Goal: Task Accomplishment & Management: Manage account settings

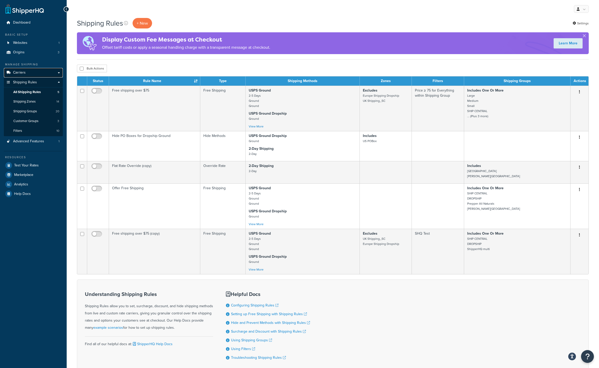
click at [30, 74] on link "Carriers" at bounding box center [33, 72] width 59 height 9
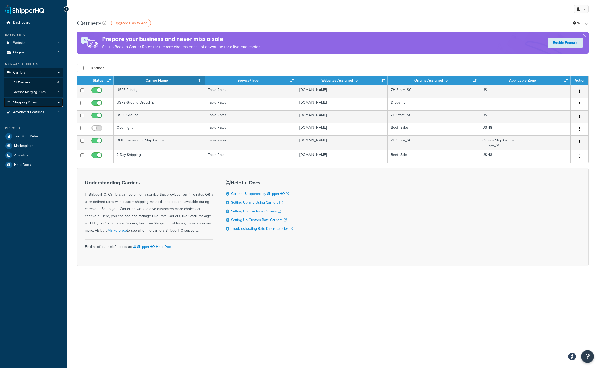
click at [31, 101] on span "Shipping Rules" at bounding box center [25, 102] width 24 height 4
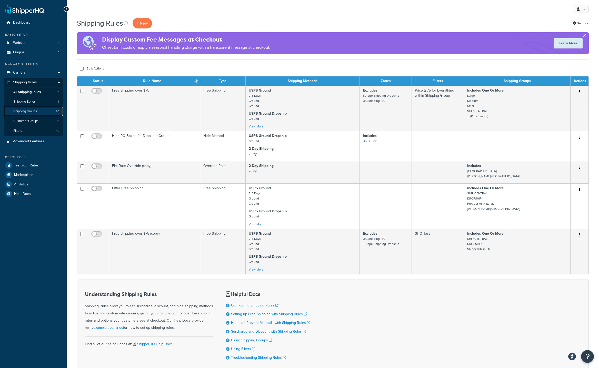
click at [34, 110] on span "Shipping Groups" at bounding box center [25, 111] width 24 height 4
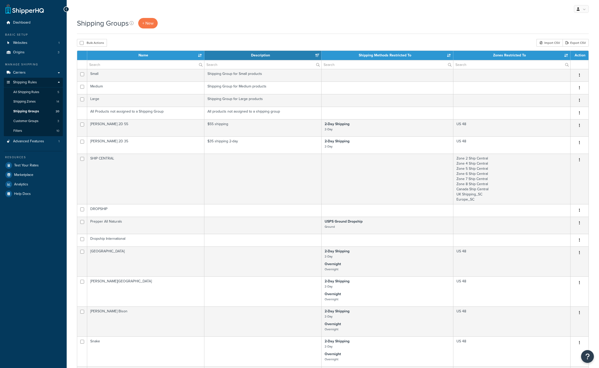
select select "15"
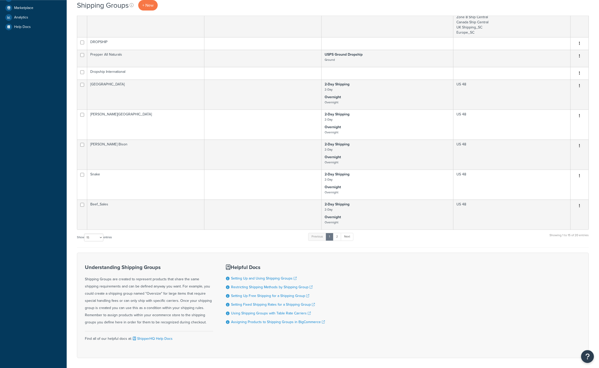
scroll to position [189, 0]
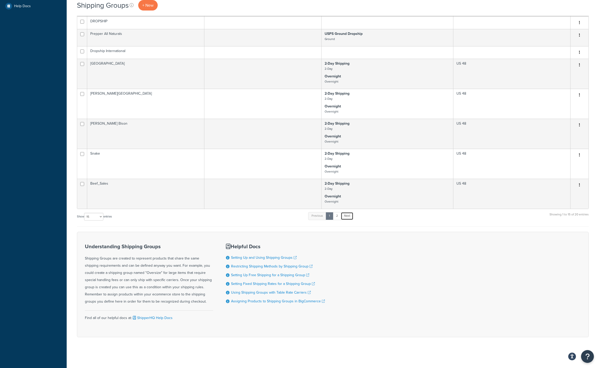
click at [349, 215] on link "Next" at bounding box center [347, 216] width 13 height 8
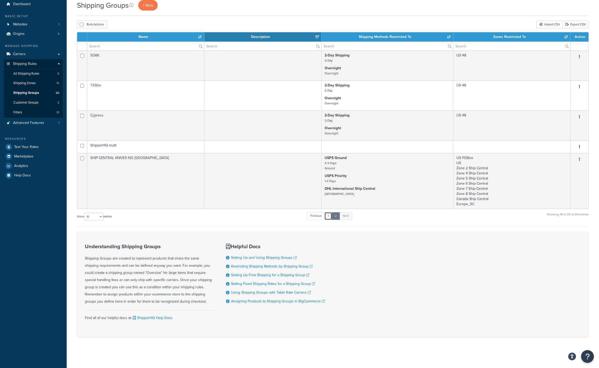
click at [330, 214] on link "1" at bounding box center [328, 216] width 8 height 8
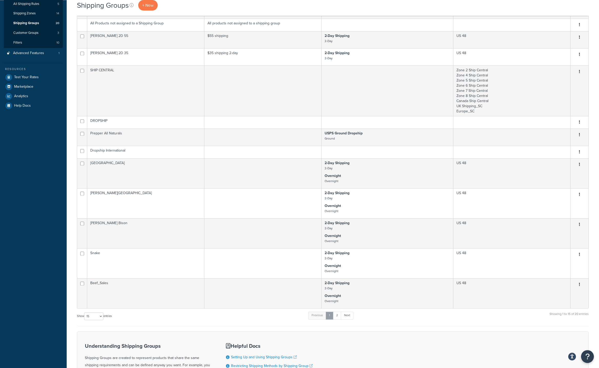
scroll to position [6, 0]
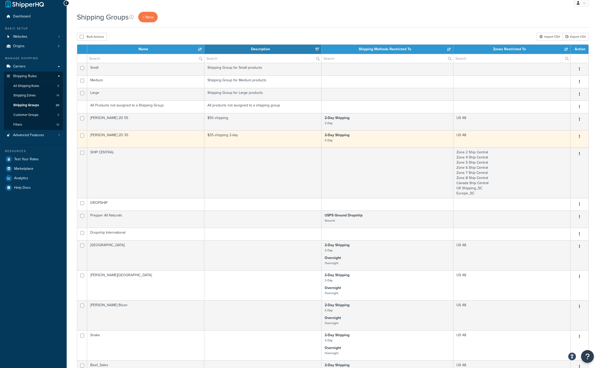
click at [580, 137] on icon "button" at bounding box center [579, 137] width 1 height 4
click at [558, 159] on link "Duplicate" at bounding box center [558, 157] width 41 height 11
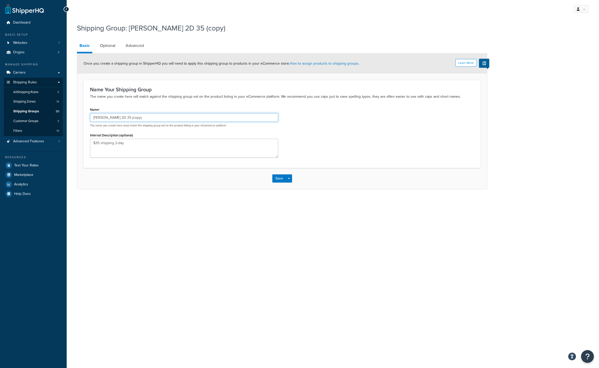
drag, startPoint x: 114, startPoint y: 118, endPoint x: 112, endPoint y: 119, distance: 2.6
click at [112, 119] on input "[PERSON_NAME] 2D 35 (copy)" at bounding box center [184, 117] width 188 height 9
type input "[PERSON_NAME] 2D 45"
click at [96, 143] on textarea "$35 shipping 2-day" at bounding box center [184, 148] width 188 height 19
type textarea "$45 shipping 2-day"
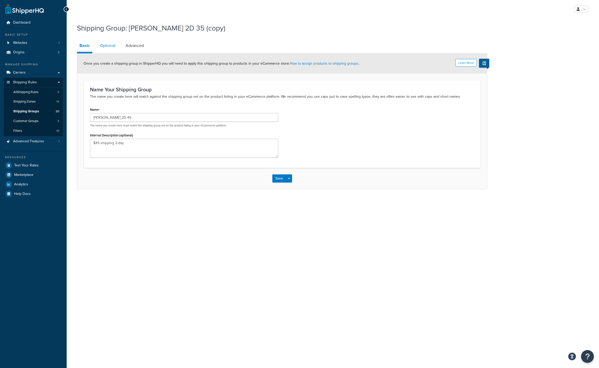
click at [114, 47] on link "Optional" at bounding box center [107, 45] width 21 height 12
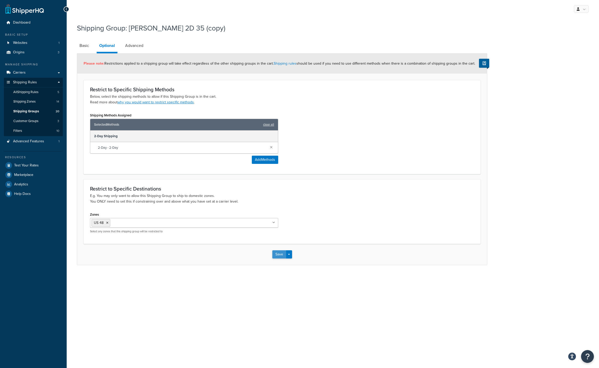
click at [284, 253] on button "Save" at bounding box center [279, 254] width 14 height 8
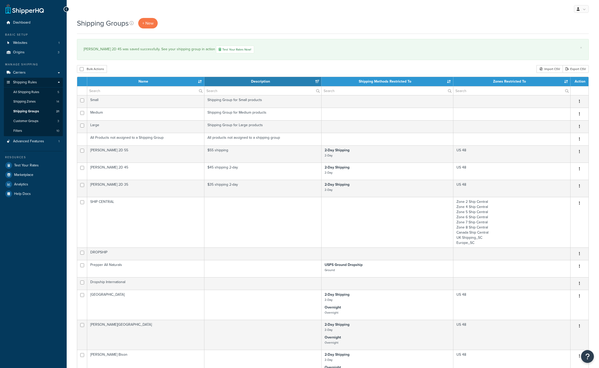
select select "15"
click at [20, 69] on link "Carriers" at bounding box center [33, 72] width 59 height 9
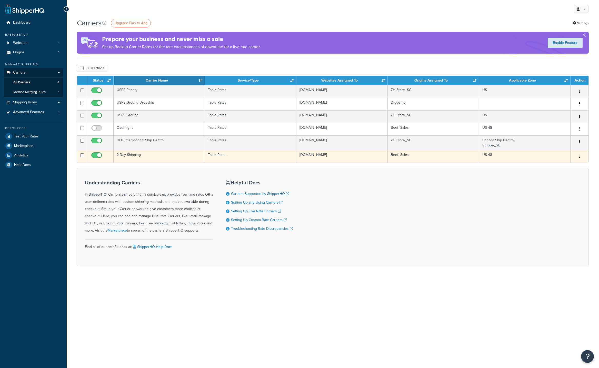
click at [125, 155] on td "2-Day Shipping" at bounding box center [159, 156] width 91 height 13
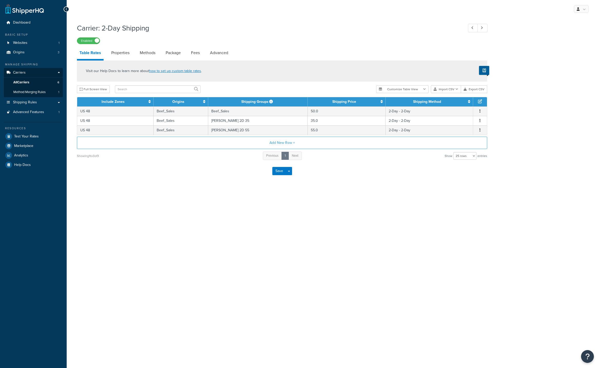
select select "25"
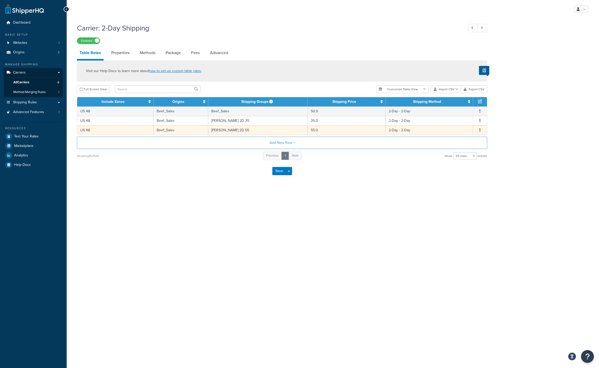
click at [481, 131] on button "button" at bounding box center [480, 130] width 4 height 6
click at [449, 128] on div "Duplicate" at bounding box center [454, 130] width 36 height 11
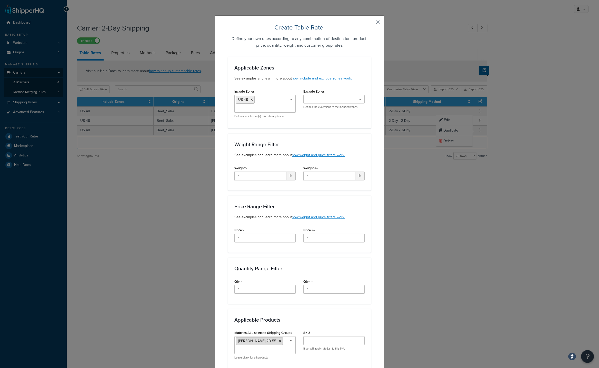
click at [279, 342] on icon at bounding box center [280, 340] width 2 height 3
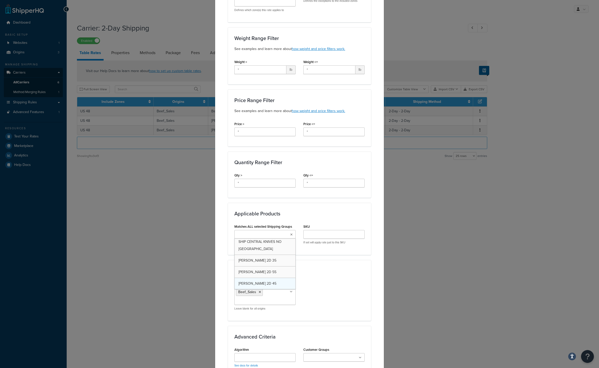
scroll to position [187, 0]
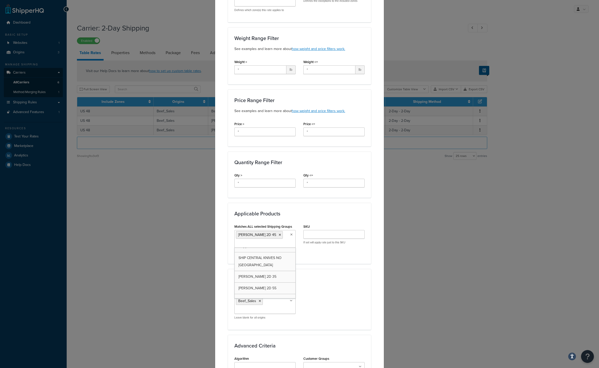
click at [323, 252] on div "Matches ALL selected Shipping Groups ELKINS 2D 45 Large Medium Small SHIP CENTR…" at bounding box center [299, 240] width 138 height 34
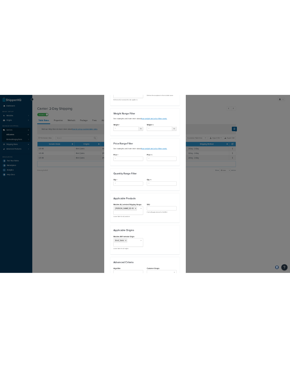
scroll to position [220, 0]
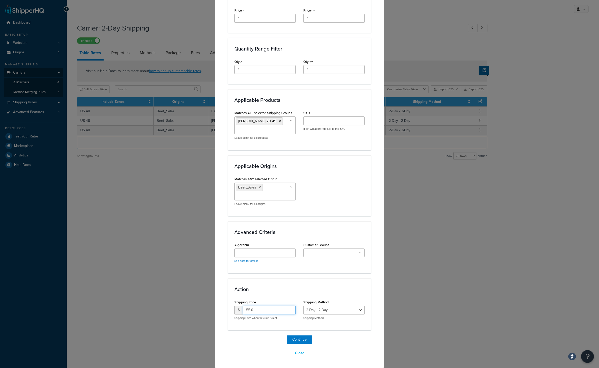
drag, startPoint x: 247, startPoint y: 309, endPoint x: 244, endPoint y: 310, distance: 3.8
click at [244, 310] on input "55.0" at bounding box center [269, 310] width 53 height 9
type input "45.0"
click at [295, 339] on button "Continue" at bounding box center [300, 339] width 26 height 8
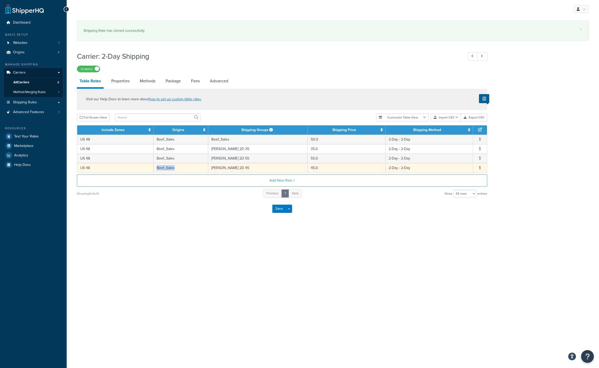
copy td "Beef_Sales"
drag, startPoint x: 169, startPoint y: 168, endPoint x: 157, endPoint y: 171, distance: 12.3
click at [157, 171] on td "Beef_Sales" at bounding box center [181, 167] width 55 height 9
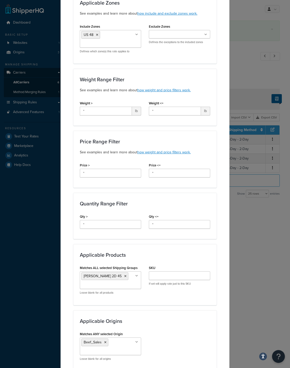
scroll to position [71, 0]
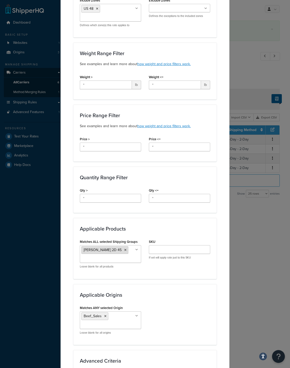
click at [98, 248] on span "ELKINS 2D 45" at bounding box center [103, 249] width 38 height 5
drag, startPoint x: 107, startPoint y: 251, endPoint x: 90, endPoint y: 253, distance: 16.7
click at [90, 253] on li "ELKINS 2D 45" at bounding box center [104, 250] width 47 height 8
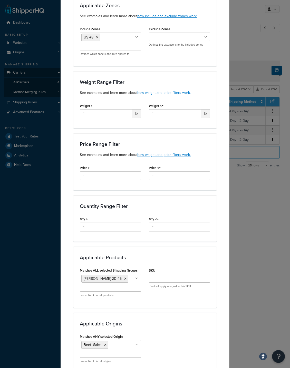
click at [259, 225] on div "Update Table Rate Applicable Zones See examples and learn more about how includ…" at bounding box center [145, 184] width 290 height 368
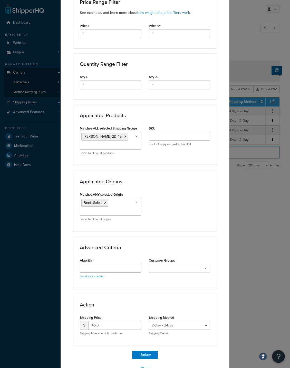
scroll to position [200, 0]
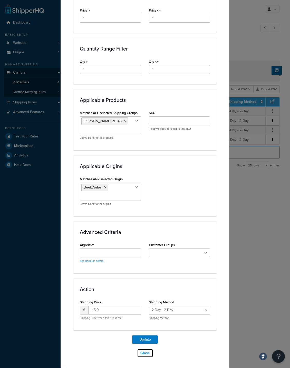
click at [144, 354] on button "Close" at bounding box center [145, 353] width 16 height 9
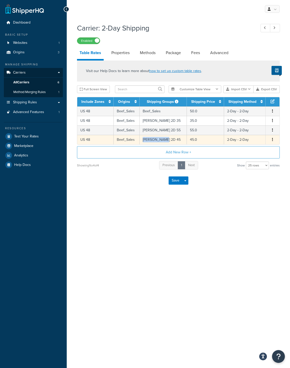
copy td "ELKINS 2D 45"
drag, startPoint x: 168, startPoint y: 138, endPoint x: 146, endPoint y: 139, distance: 22.3
click at [145, 140] on td "ELKINS 2D 45" at bounding box center [162, 139] width 47 height 9
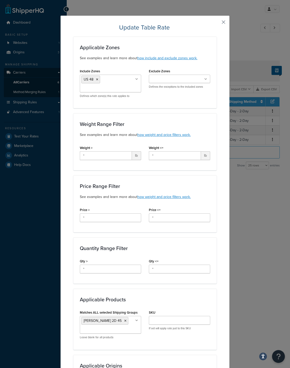
click at [216, 23] on button "button" at bounding box center [215, 23] width 1 height 1
